Goal: Task Accomplishment & Management: Manage account settings

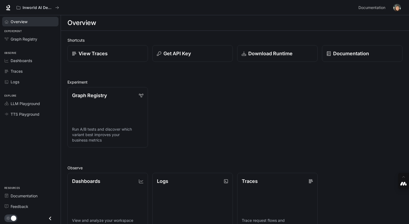
click at [27, 24] on span "Overview" at bounding box center [19, 22] width 17 height 6
click at [24, 103] on span "LLM Playground" at bounding box center [25, 104] width 29 height 6
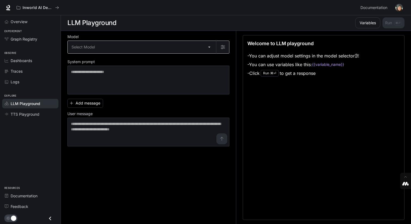
click at [205, 48] on body "Skip to main content Inworld AI Demos Documentation Documentation Portal Overvi…" at bounding box center [205, 112] width 411 height 224
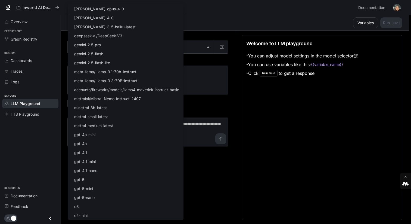
click at [27, 146] on div at bounding box center [205, 112] width 411 height 224
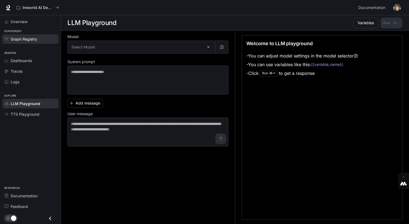
click at [34, 40] on span "Graph Registry" at bounding box center [24, 39] width 27 height 6
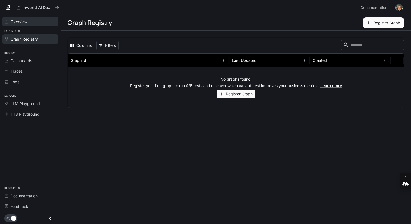
click at [26, 24] on link "Overview" at bounding box center [30, 22] width 56 height 10
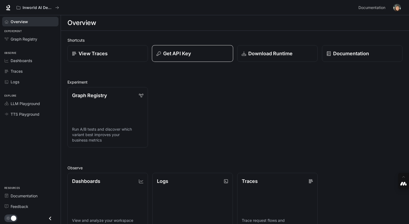
click at [186, 53] on p "Get API Key" at bounding box center [177, 53] width 28 height 7
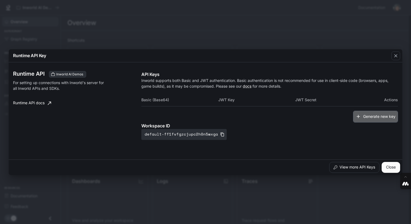
click at [371, 118] on button "Generate new key" at bounding box center [375, 117] width 45 height 12
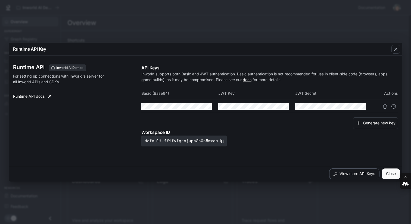
click at [341, 173] on button "View more API Keys" at bounding box center [354, 173] width 50 height 11
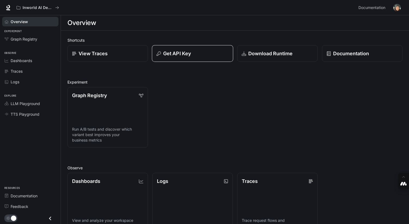
click at [207, 60] on button "Get API Key" at bounding box center [192, 53] width 81 height 17
